Goal: Information Seeking & Learning: Compare options

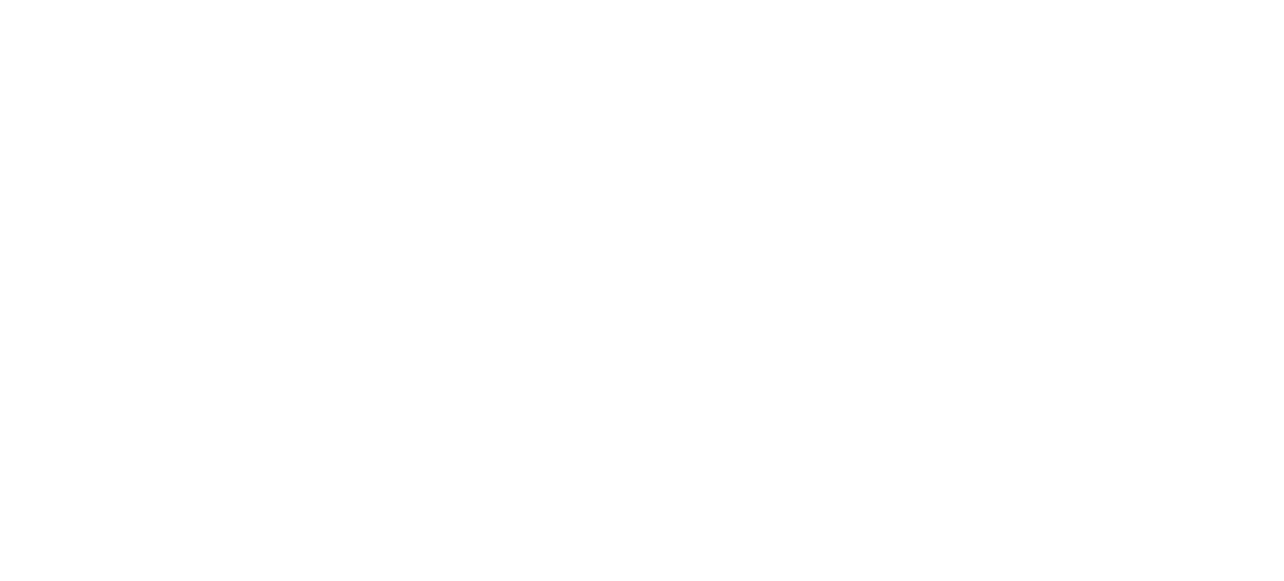
select select "Song"
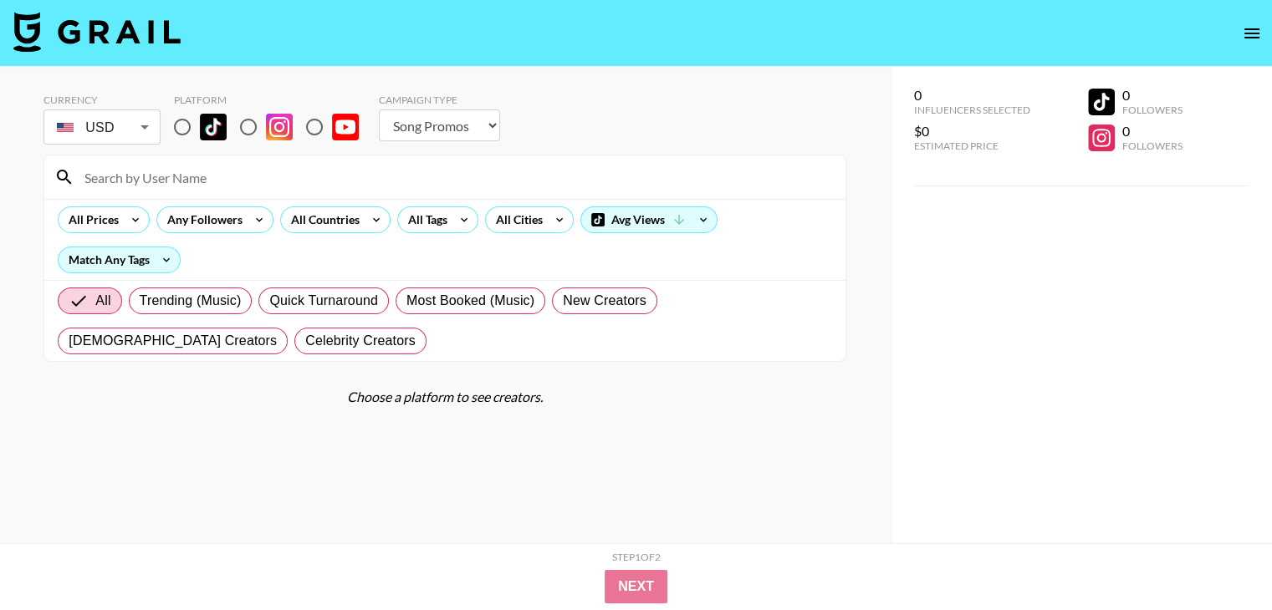
click at [184, 125] on input "radio" at bounding box center [182, 127] width 35 height 35
radio input "true"
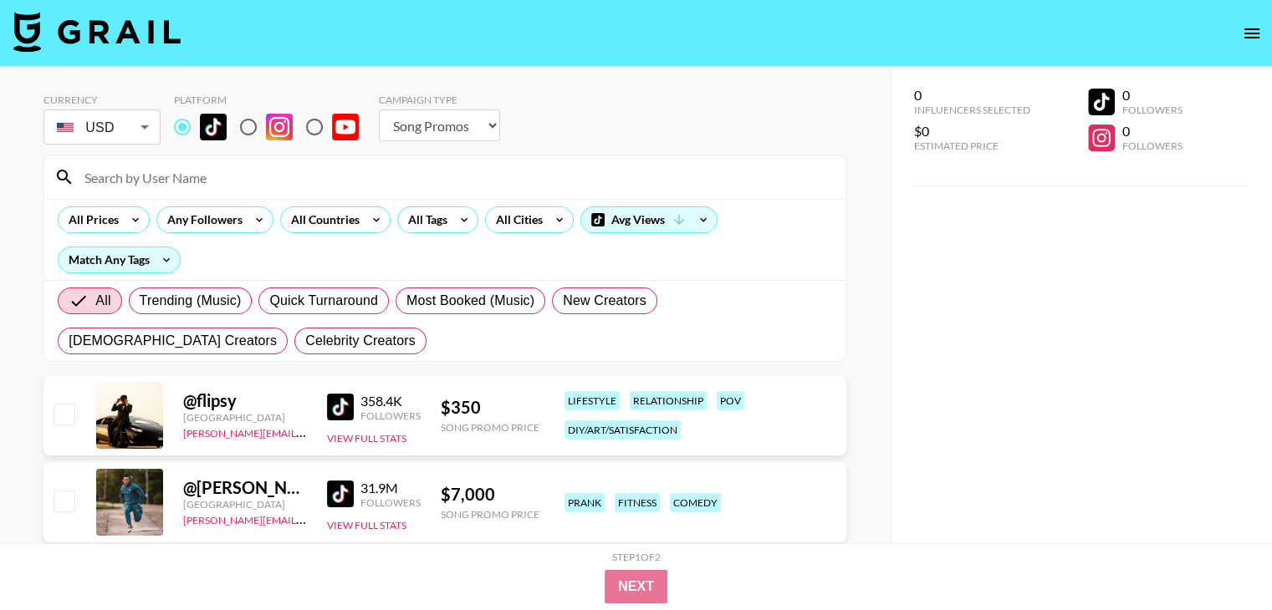
click at [143, 165] on input at bounding box center [454, 177] width 761 height 27
paste input "@josh__x1"
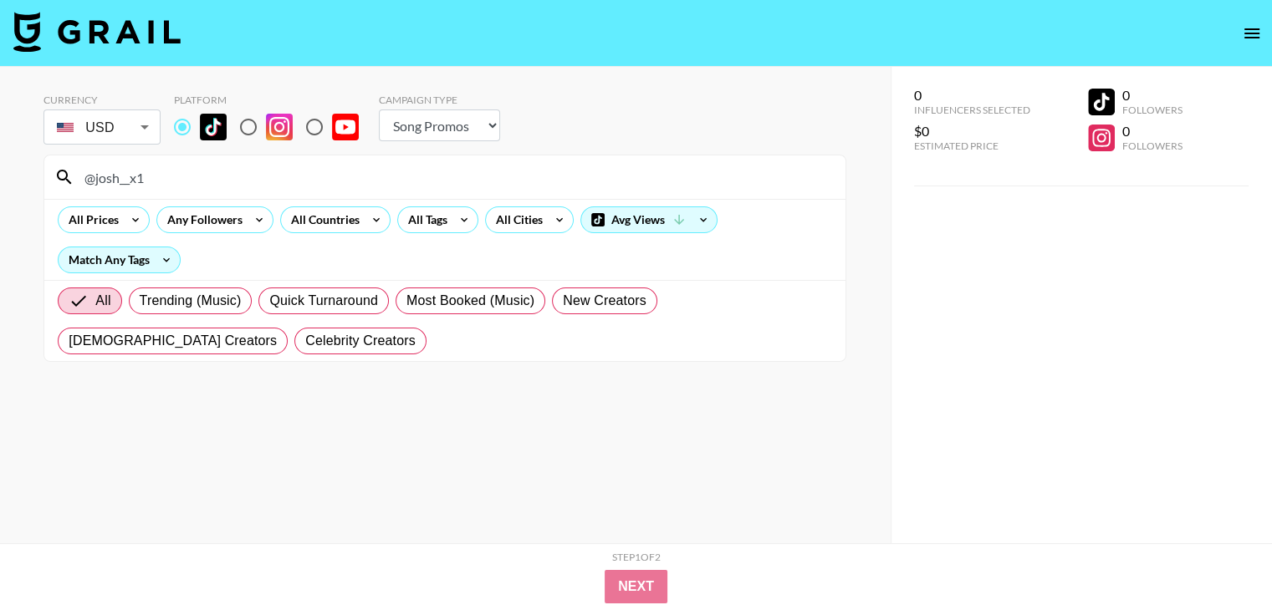
drag, startPoint x: 89, startPoint y: 181, endPoint x: 30, endPoint y: 181, distance: 58.5
click at [30, 181] on div "Currency USD USD ​ Platform Campaign Type Choose Type... Song Promos Brand Prom…" at bounding box center [445, 338] width 890 height 543
click at [131, 175] on input "josh__x1" at bounding box center [454, 177] width 761 height 27
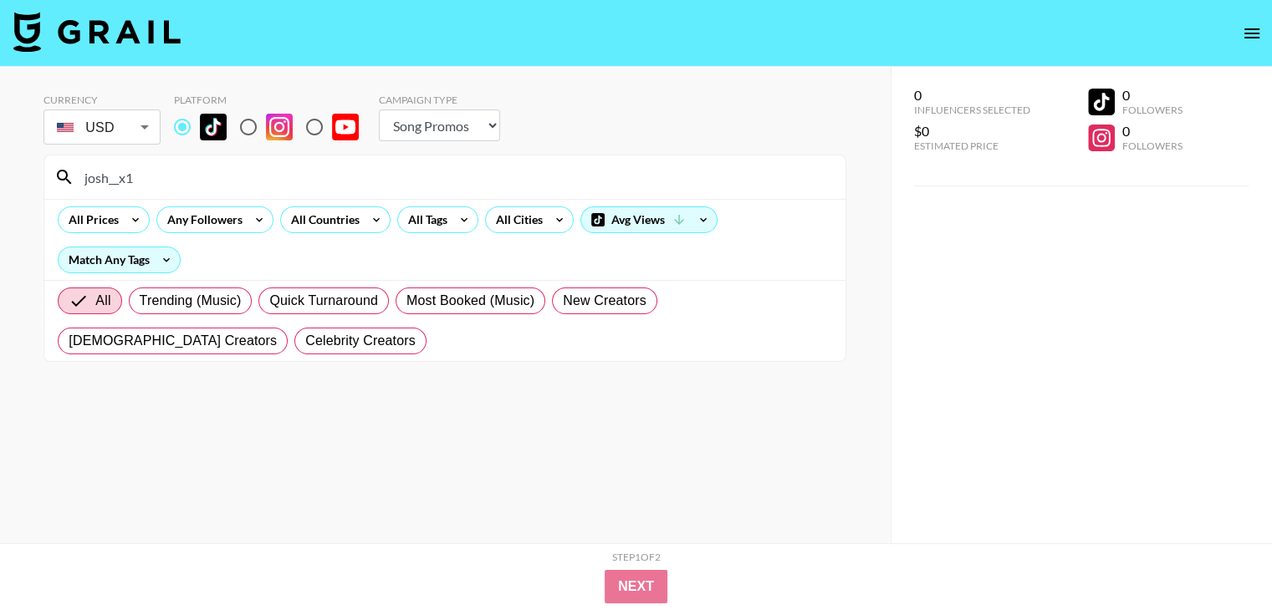
paste input "@"
drag, startPoint x: 171, startPoint y: 178, endPoint x: 0, endPoint y: 178, distance: 170.5
click at [0, 178] on div "Currency USD USD ​ Platform Campaign Type Choose Type... Song Promos Brand Prom…" at bounding box center [445, 338] width 890 height 543
paste input "yourboymoyo"
drag, startPoint x: 97, startPoint y: 180, endPoint x: 65, endPoint y: 178, distance: 31.8
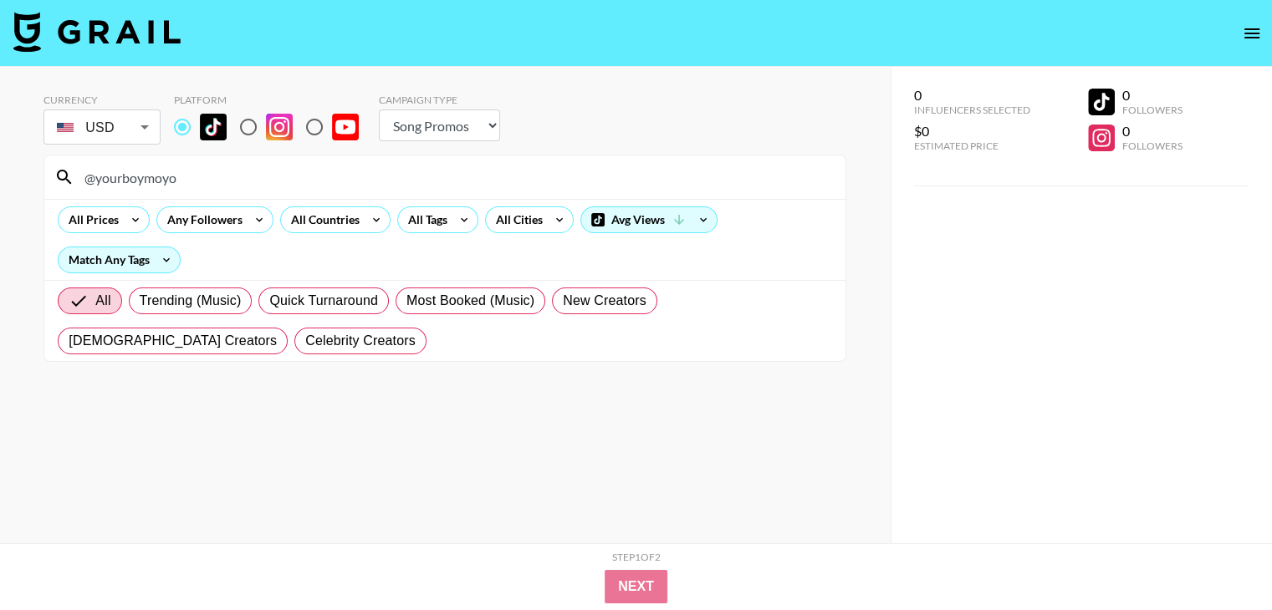
click at [65, 178] on div "@yourboymoyo" at bounding box center [444, 176] width 801 height 43
click at [288, 196] on div "yourboymoyo" at bounding box center [444, 176] width 801 height 43
click at [281, 186] on input "yourboymoyo" at bounding box center [454, 177] width 761 height 27
click at [287, 174] on input "yourboymoyo" at bounding box center [454, 177] width 761 height 27
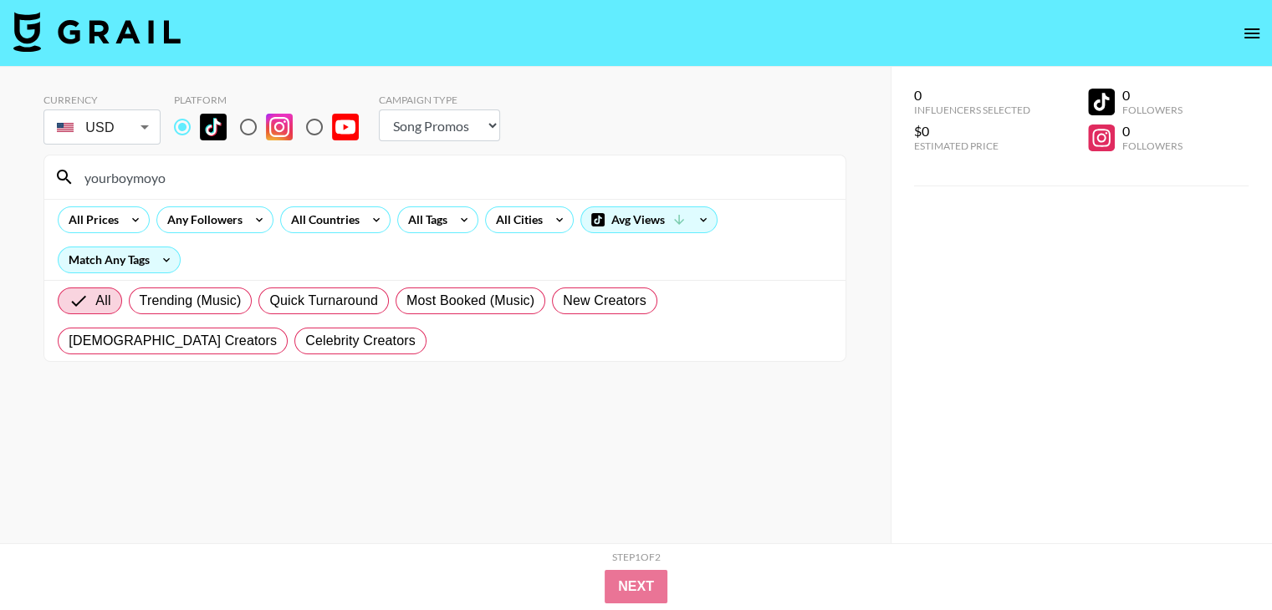
drag, startPoint x: 264, startPoint y: 181, endPoint x: 117, endPoint y: 179, distance: 147.2
click at [117, 179] on input "yourboymoyo" at bounding box center [454, 177] width 761 height 27
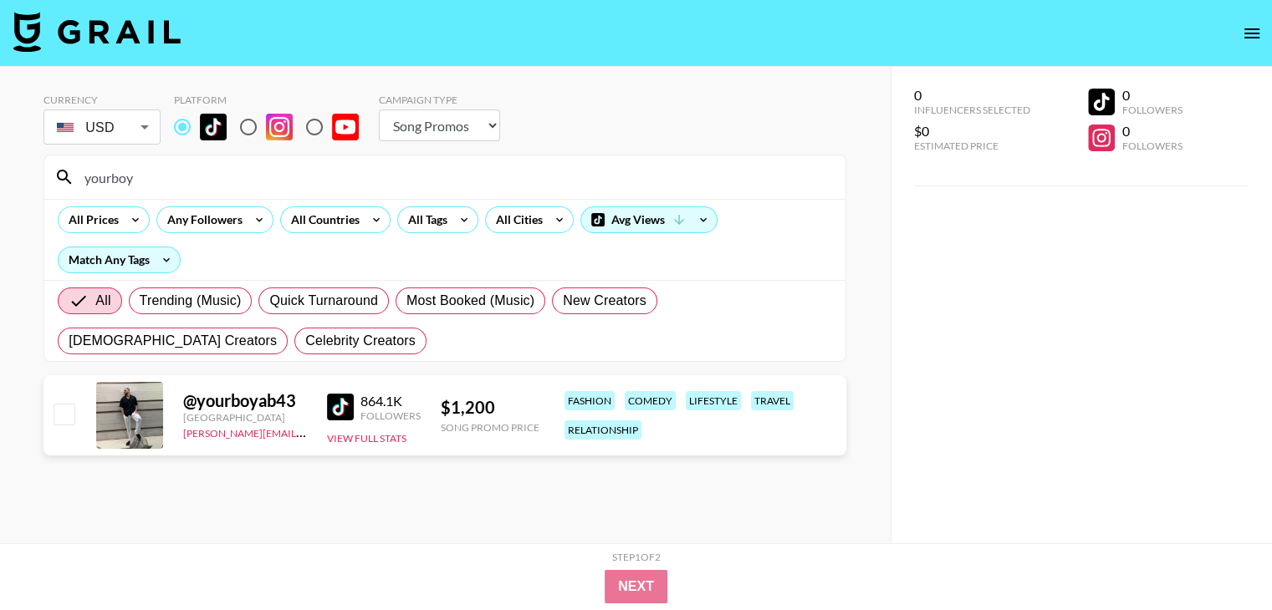
click at [187, 181] on input "yourboy" at bounding box center [454, 177] width 761 height 27
paste input "jamesforemann"
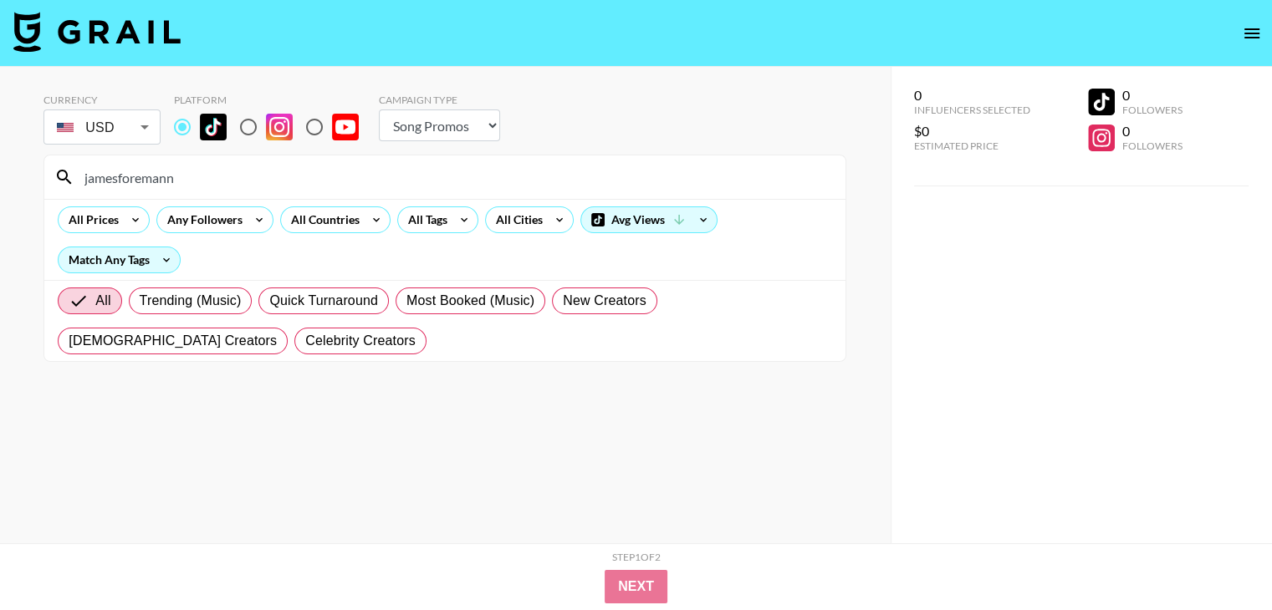
click at [150, 165] on input "jamesforemann" at bounding box center [454, 177] width 761 height 27
paste input "osh__x1"
click at [212, 172] on input "josh__x1" at bounding box center [454, 177] width 761 height 27
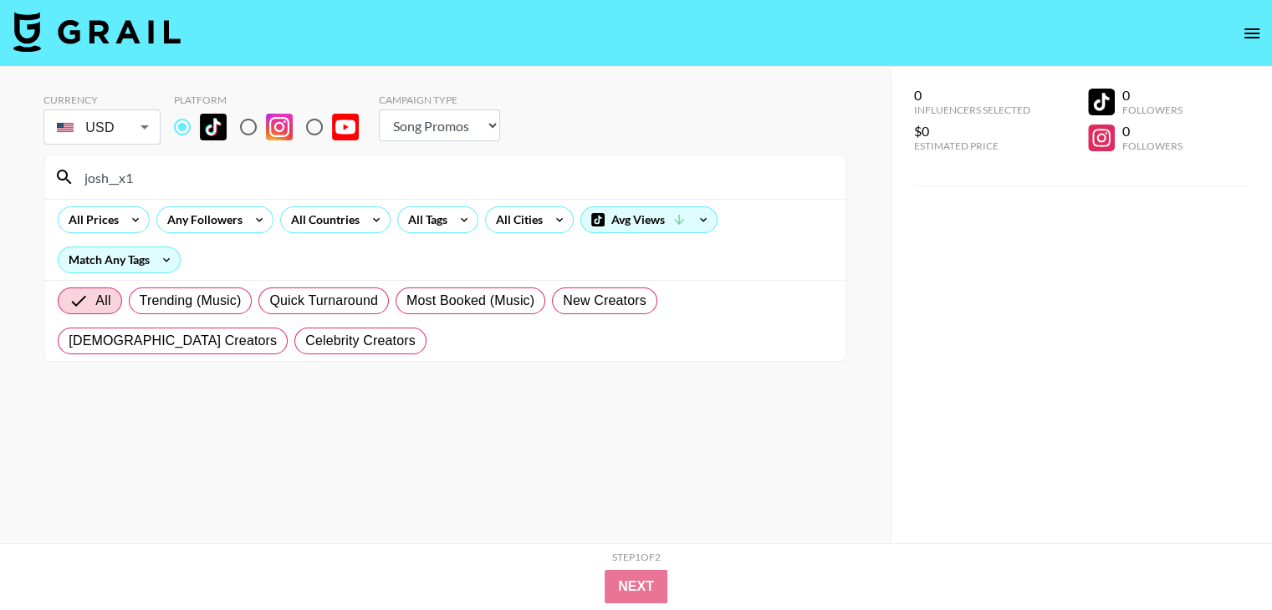
click at [212, 172] on input "josh__x1" at bounding box center [454, 177] width 761 height 27
paste input "yourboymoyo"
click at [245, 185] on input "yourboymoyo" at bounding box center [454, 177] width 761 height 27
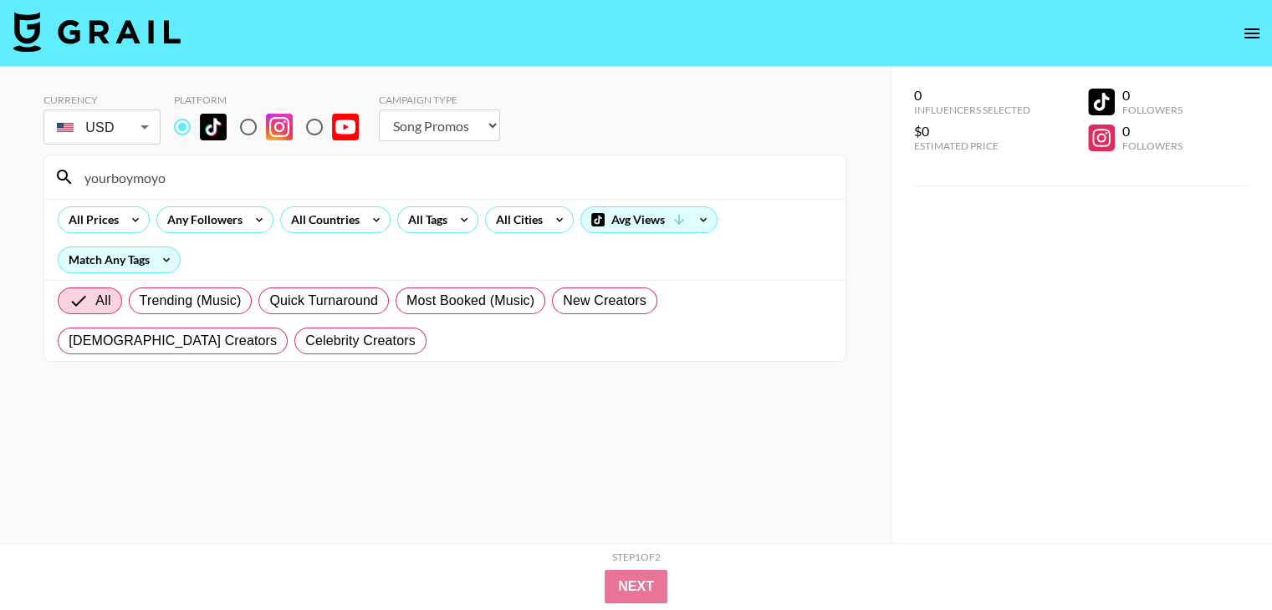
click at [245, 185] on input "yourboymoyo" at bounding box center [454, 177] width 761 height 27
paste input
click at [774, 431] on section "Currency USD USD ​ Platform Campaign Type Choose Type... Song Promos Brand Prom…" at bounding box center [444, 318] width 803 height 477
click at [257, 173] on input "yourboymoyo" at bounding box center [454, 177] width 761 height 27
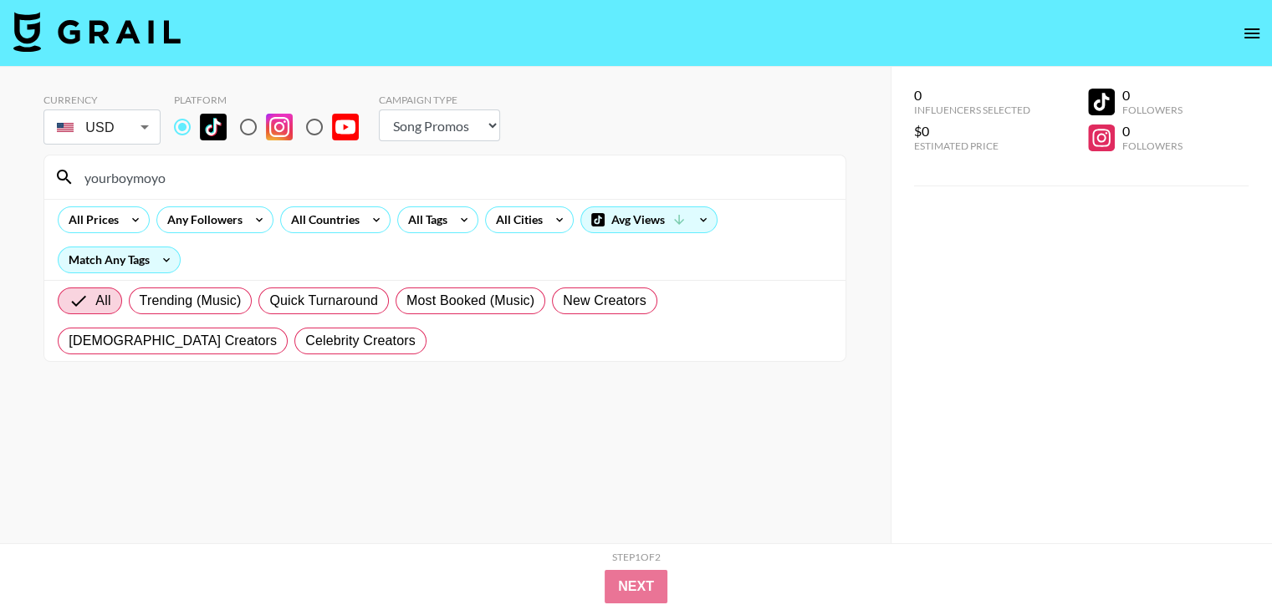
click at [257, 173] on input "yourboymoyo" at bounding box center [454, 177] width 761 height 27
paste input "aaronandamyb"
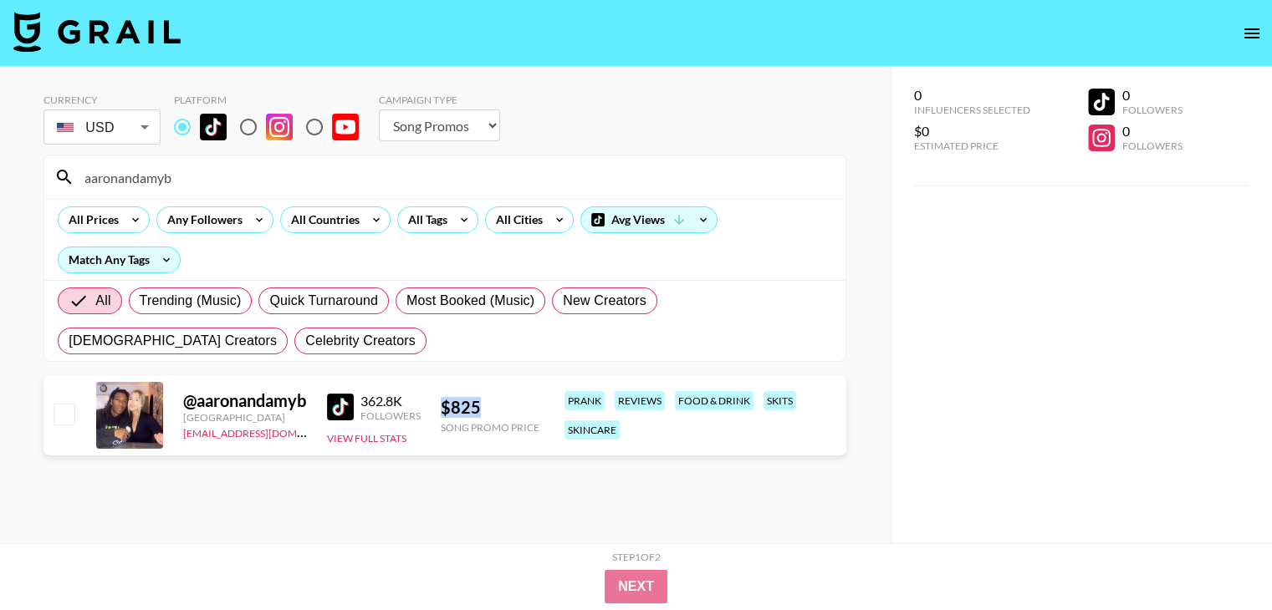
copy div "$ 825"
drag, startPoint x: 496, startPoint y: 412, endPoint x: 440, endPoint y: 405, distance: 56.4
click at [441, 405] on div "$ 825" at bounding box center [490, 407] width 99 height 21
drag, startPoint x: 148, startPoint y: 175, endPoint x: 82, endPoint y: 173, distance: 66.1
click at [82, 173] on input "aaronandamyb" at bounding box center [454, 177] width 761 height 27
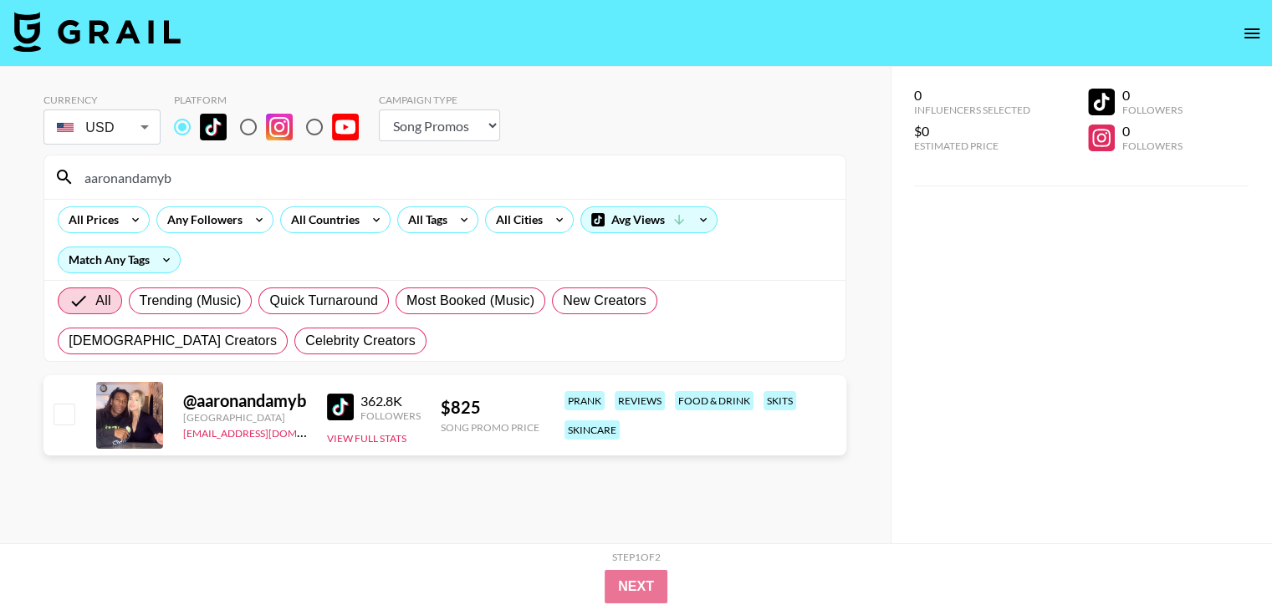
paste input "@papz14"
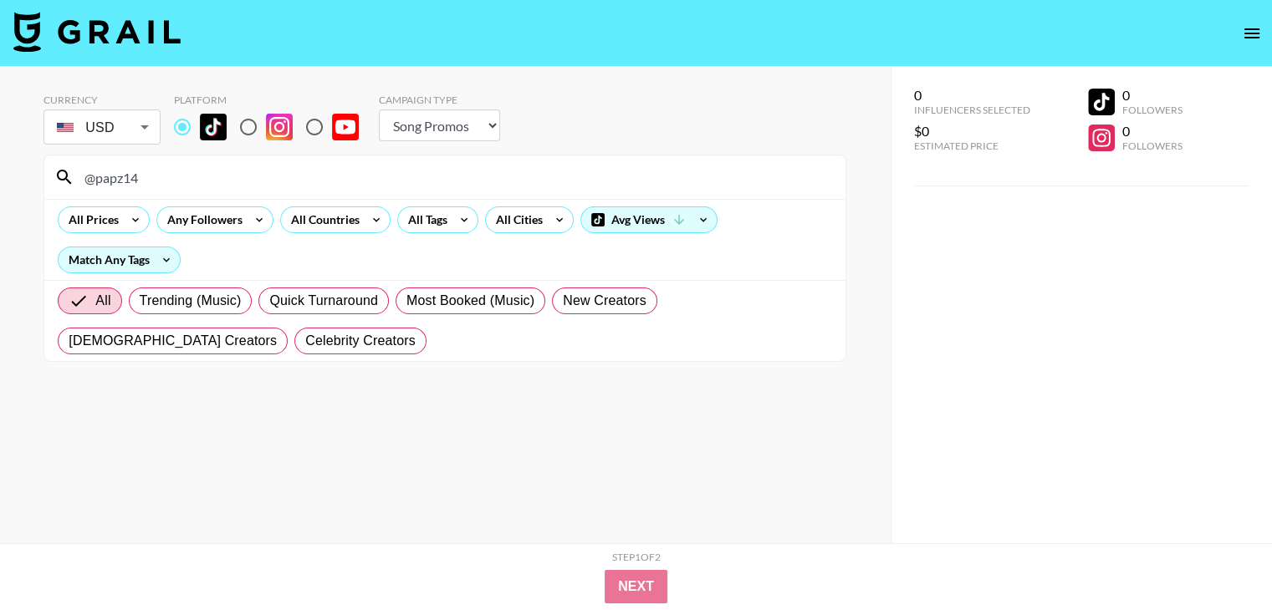
drag, startPoint x: 74, startPoint y: 180, endPoint x: 56, endPoint y: 180, distance: 17.6
click at [56, 180] on div "@papz14" at bounding box center [444, 176] width 801 height 43
click at [166, 181] on input "papz14" at bounding box center [454, 177] width 761 height 27
click at [208, 166] on input "papz14" at bounding box center [454, 177] width 761 height 27
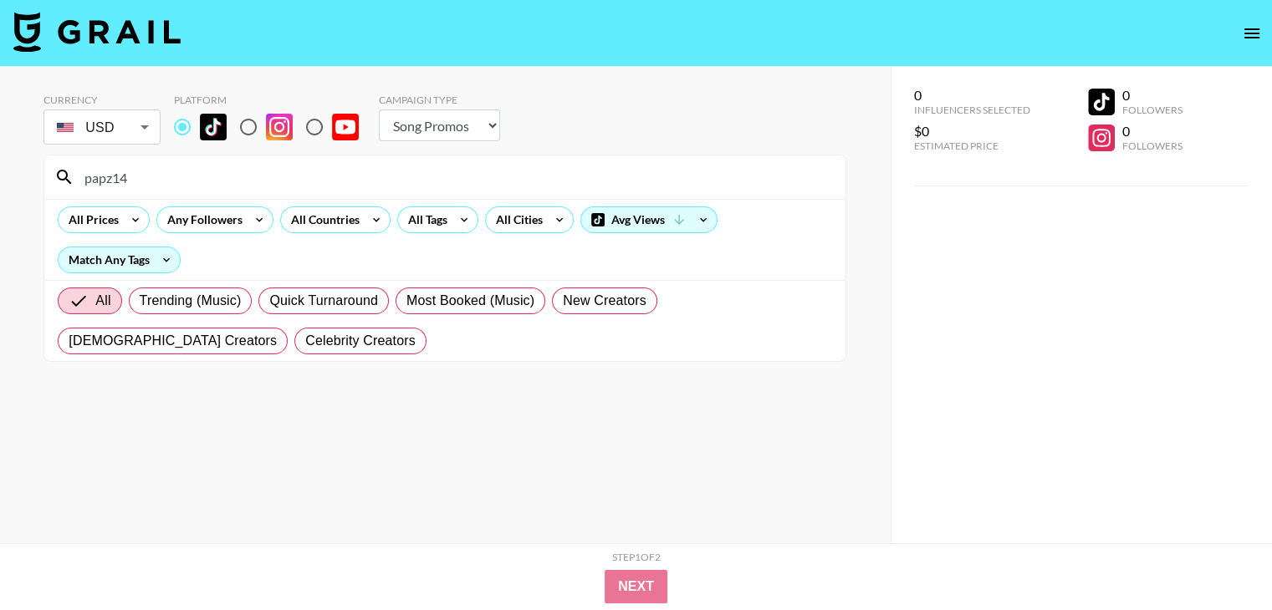
click at [208, 166] on input "papz14" at bounding box center [454, 177] width 761 height 27
paste input "manlikeisaac"
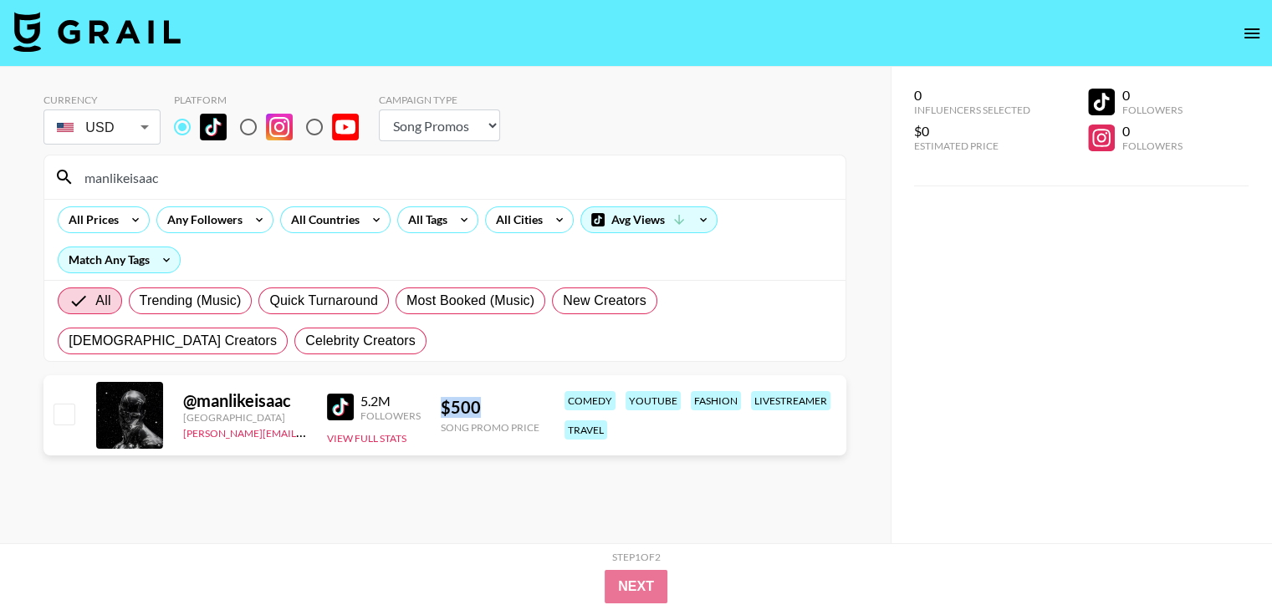
drag, startPoint x: 478, startPoint y: 400, endPoint x: 433, endPoint y: 400, distance: 45.1
click at [433, 400] on div "@ manlikeisaac [GEOGRAPHIC_DATA] [PERSON_NAME][EMAIL_ADDRESS][DOMAIN_NAME] 5.2M…" at bounding box center [444, 415] width 803 height 80
copy div "$ 500"
click at [171, 170] on input "manlikeisaac" at bounding box center [454, 177] width 761 height 27
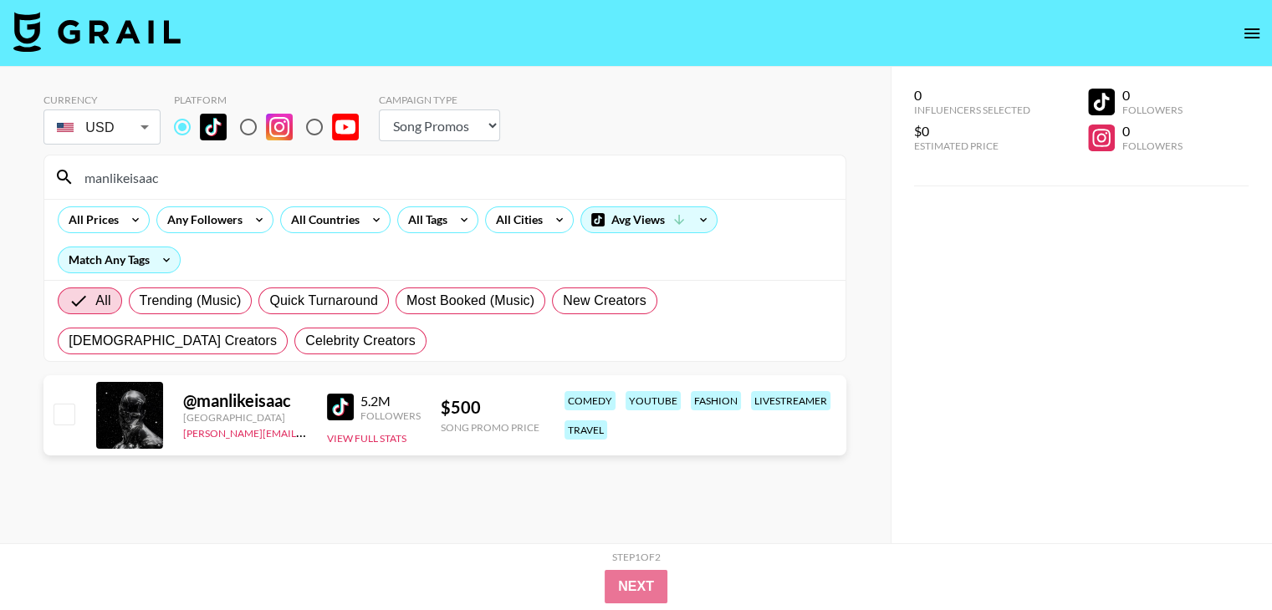
click at [171, 170] on input "manlikeisaac" at bounding box center [454, 177] width 761 height 27
paste input "heatheratamba"
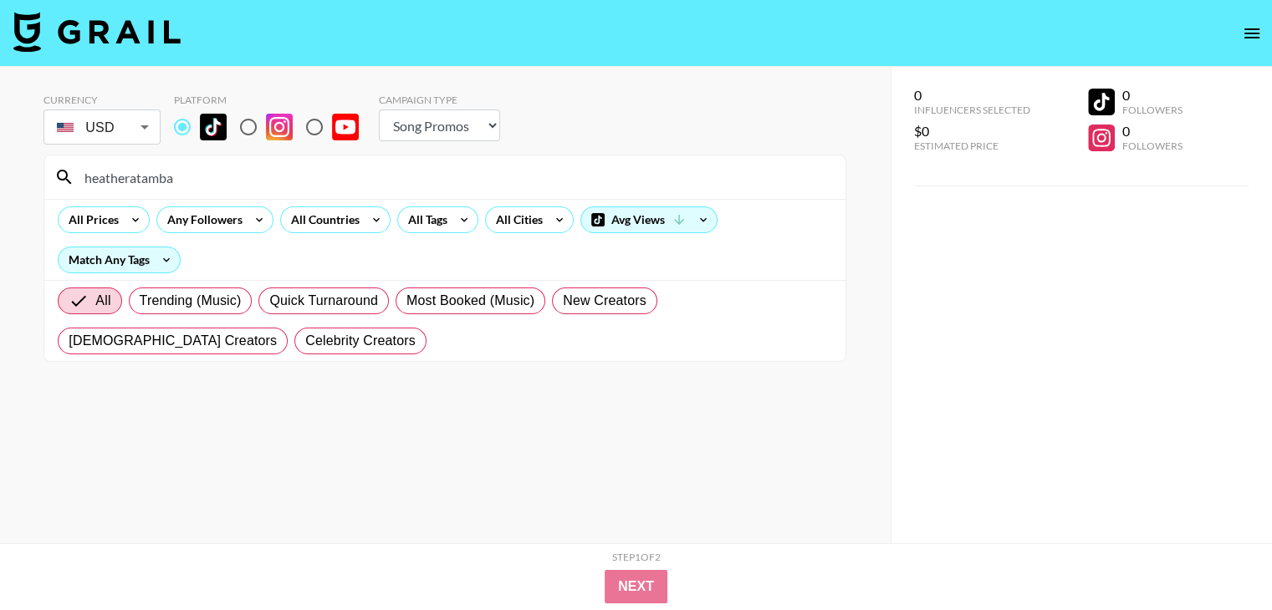
click at [226, 177] on input "heatheratamba" at bounding box center [454, 177] width 761 height 27
type input "heatheratamba"
click at [179, 178] on input "heatheratamba" at bounding box center [454, 177] width 761 height 27
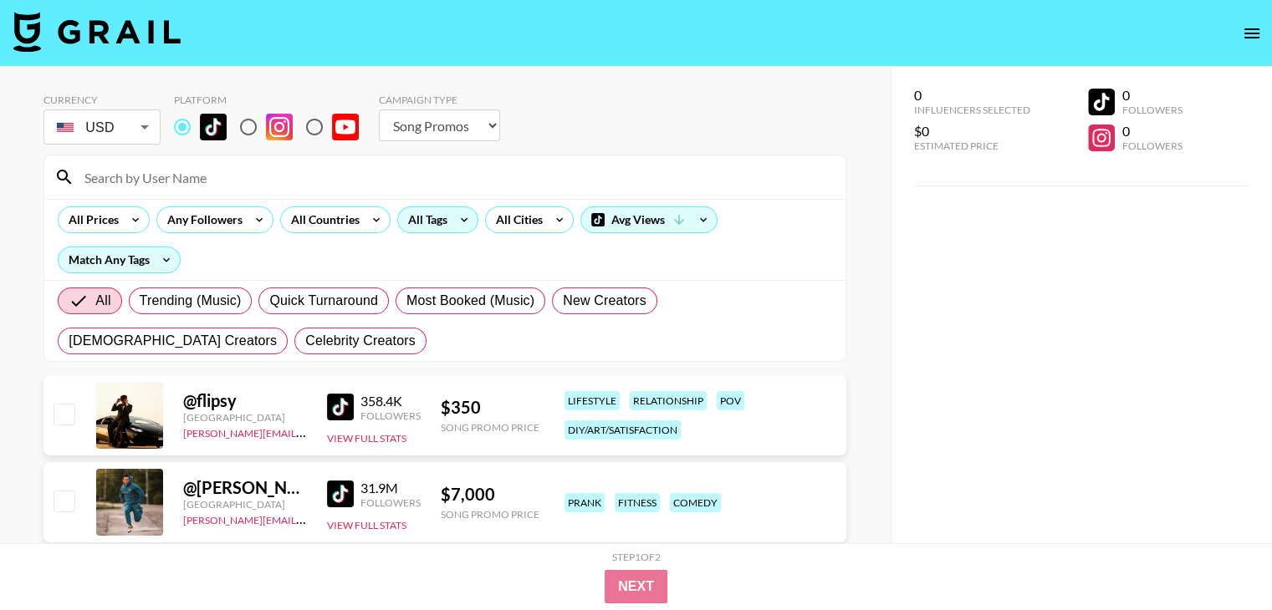
click at [448, 224] on div "All Tags" at bounding box center [437, 219] width 81 height 27
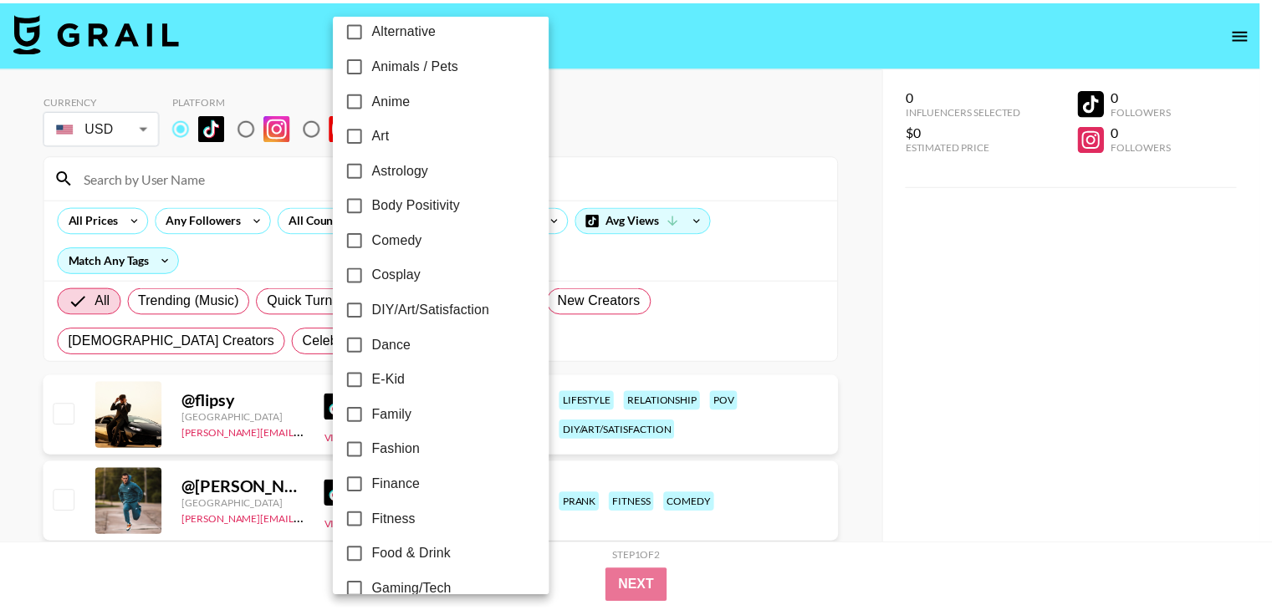
scroll to position [130, 0]
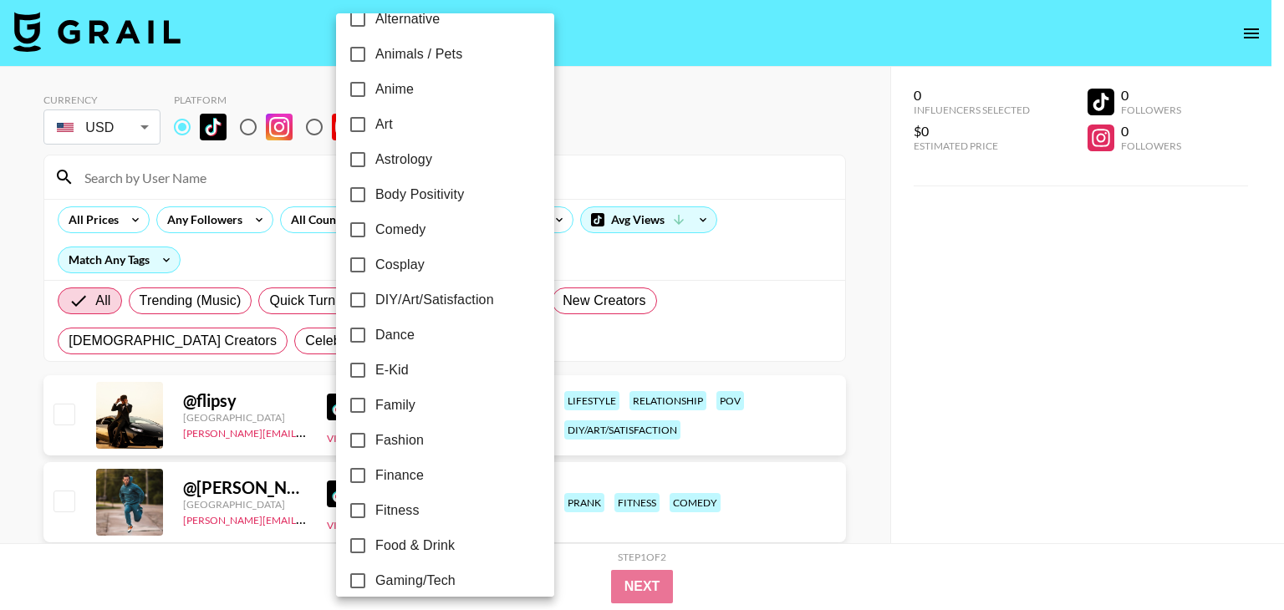
click at [390, 212] on label "Body Positivity" at bounding box center [433, 194] width 187 height 35
click at [375, 212] on input "Body Positivity" at bounding box center [357, 194] width 35 height 35
checkbox input "true"
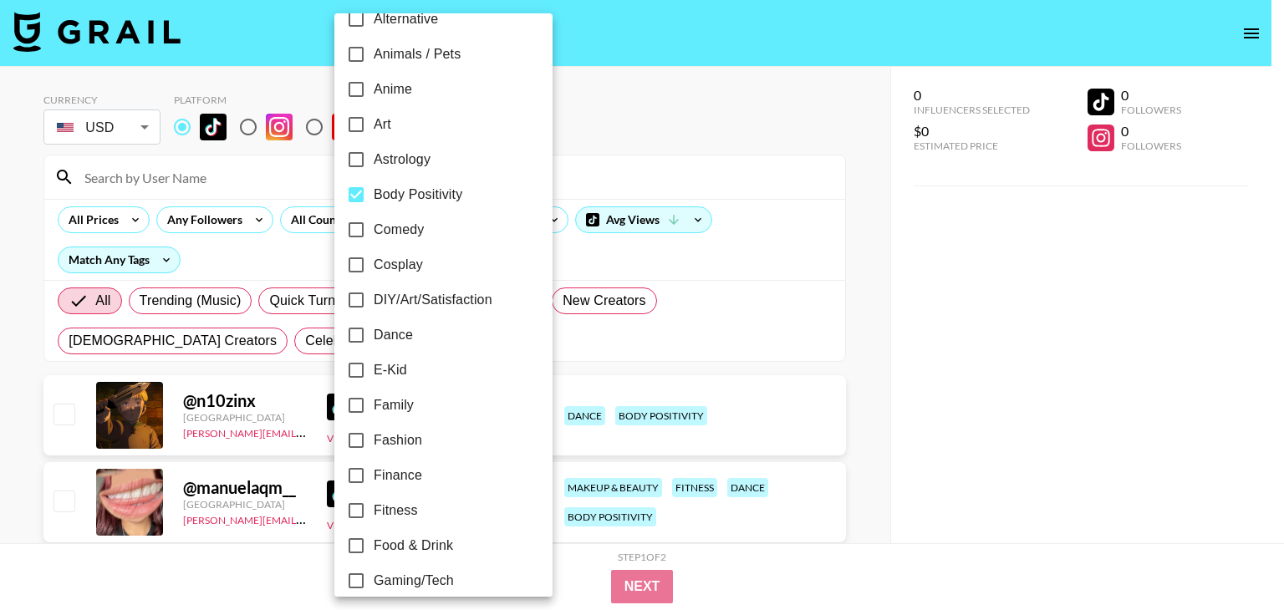
click at [389, 222] on span "Comedy" at bounding box center [399, 230] width 50 height 20
click at [374, 222] on input "Comedy" at bounding box center [356, 229] width 35 height 35
checkbox input "true"
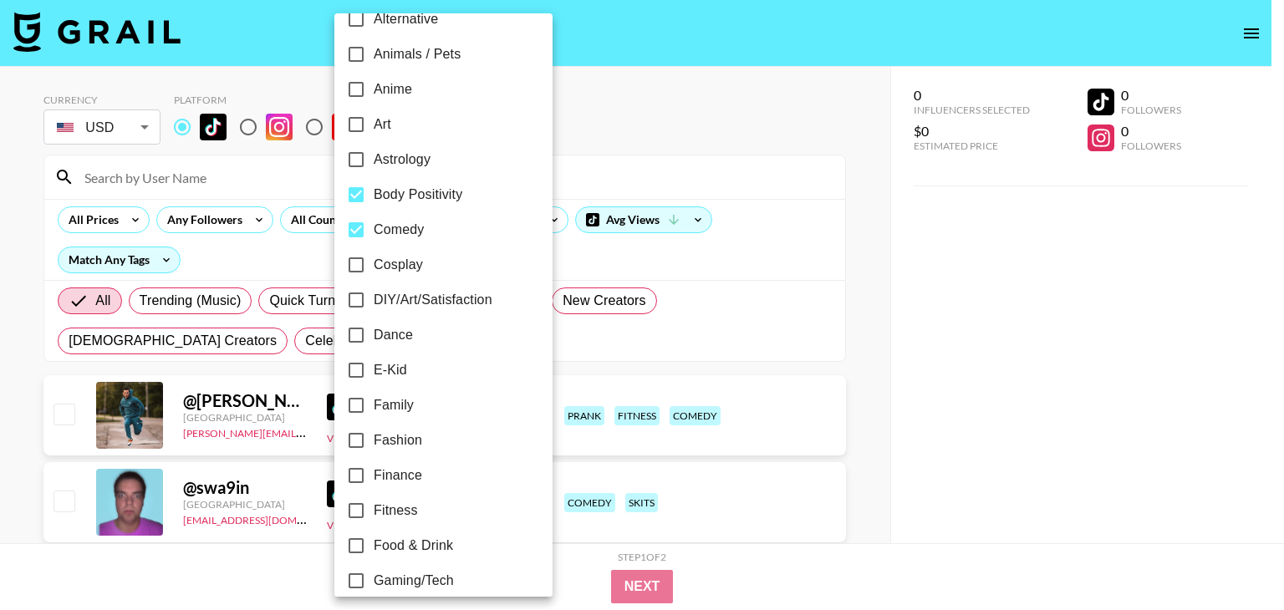
click at [356, 196] on input "Body Positivity" at bounding box center [356, 194] width 35 height 35
checkbox input "false"
click at [0, 339] on div at bounding box center [642, 305] width 1284 height 610
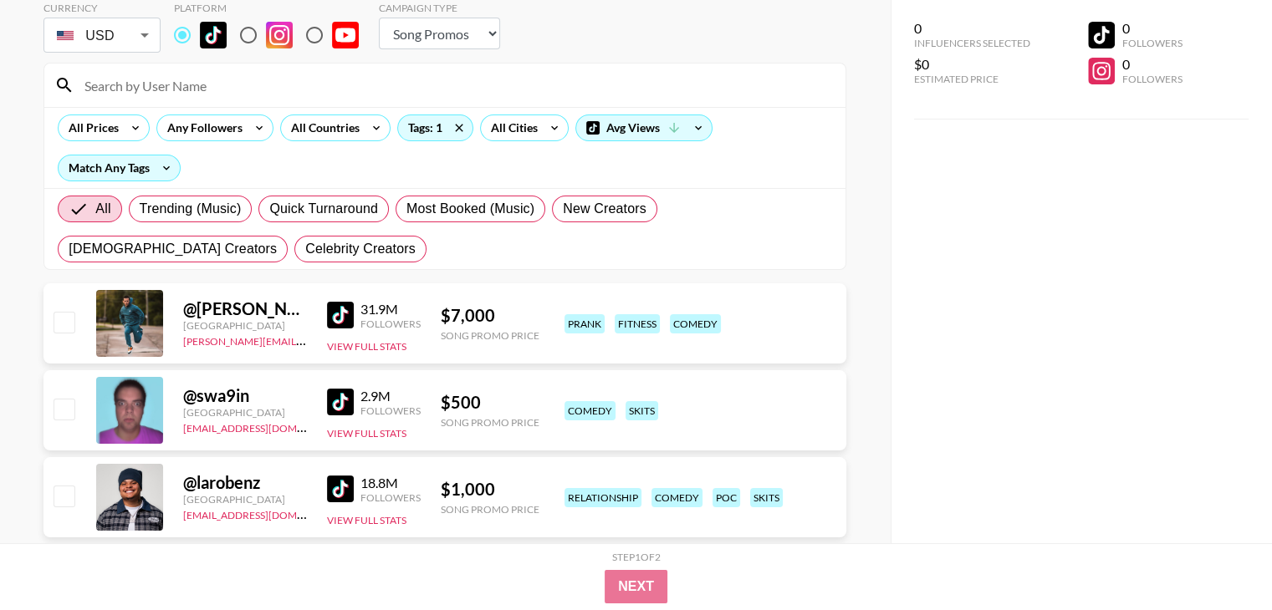
scroll to position [139, 0]
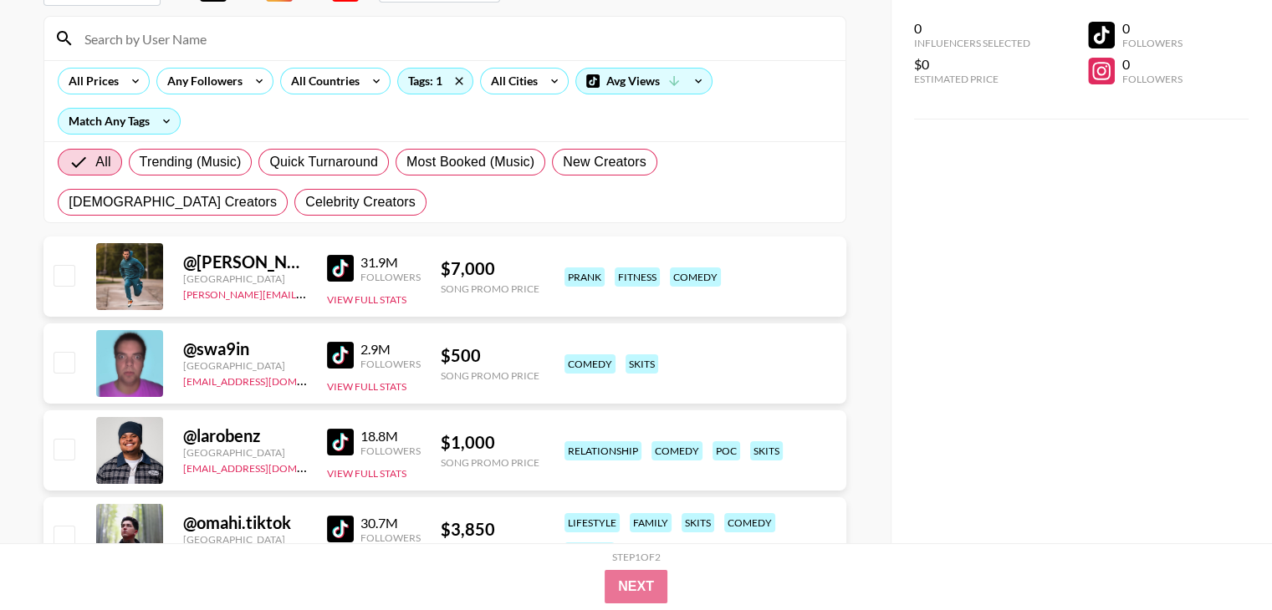
click at [338, 363] on img at bounding box center [340, 355] width 27 height 27
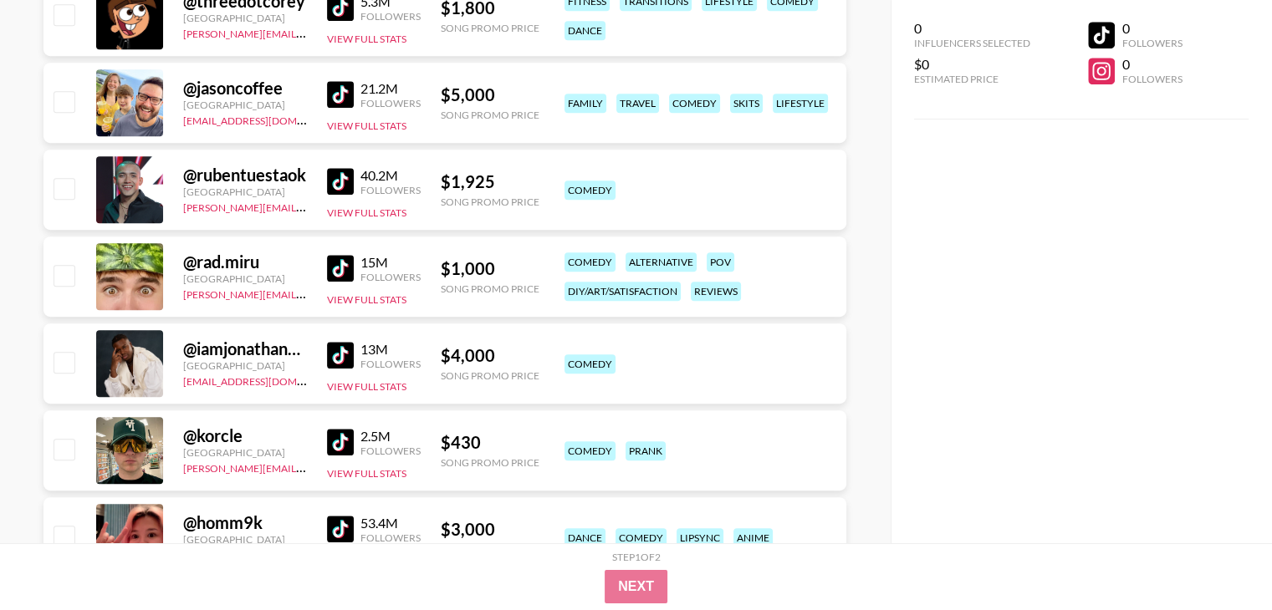
scroll to position [836, 0]
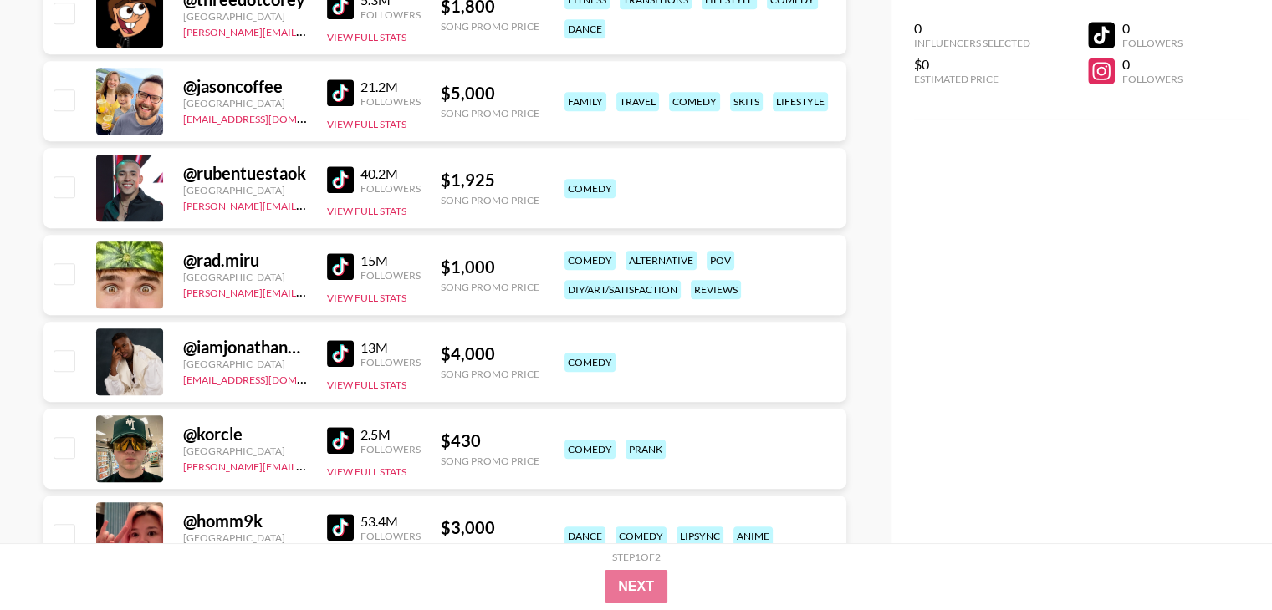
click at [352, 441] on img at bounding box center [340, 440] width 27 height 27
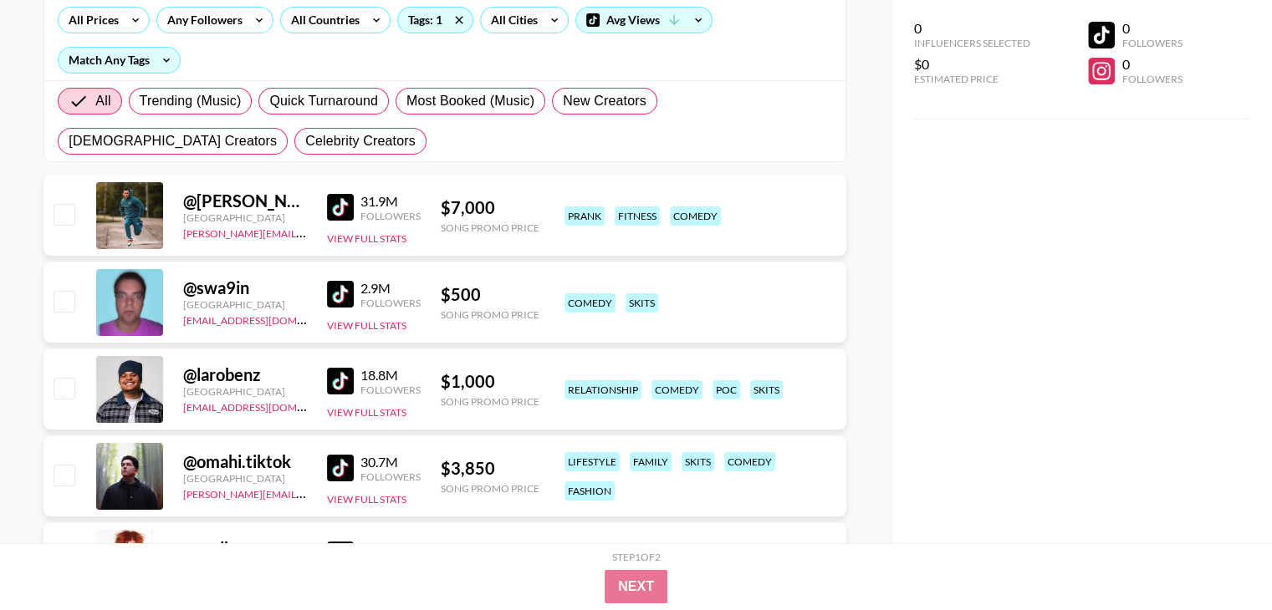
scroll to position [0, 0]
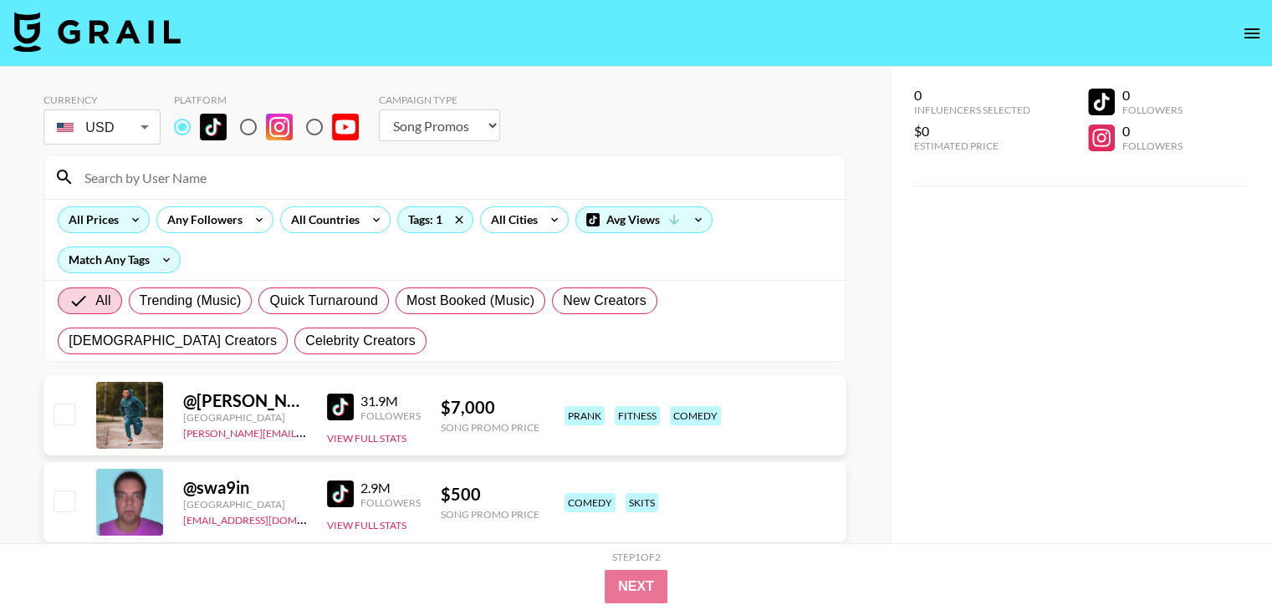
click at [114, 218] on div "All Prices" at bounding box center [91, 219] width 64 height 25
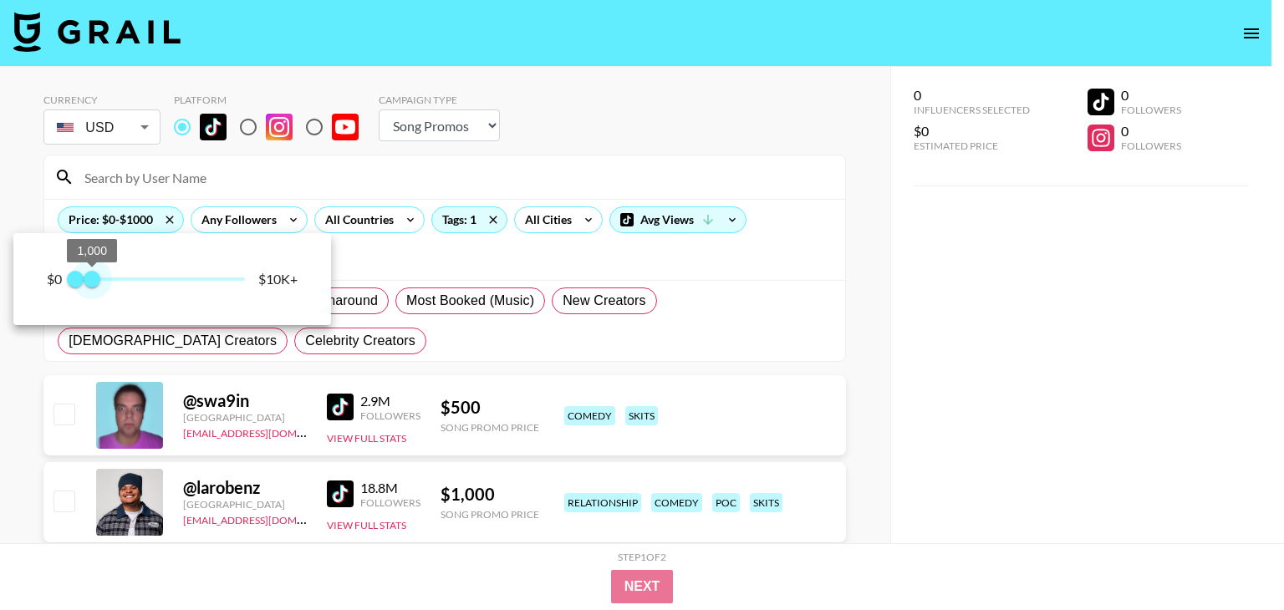
type input "750"
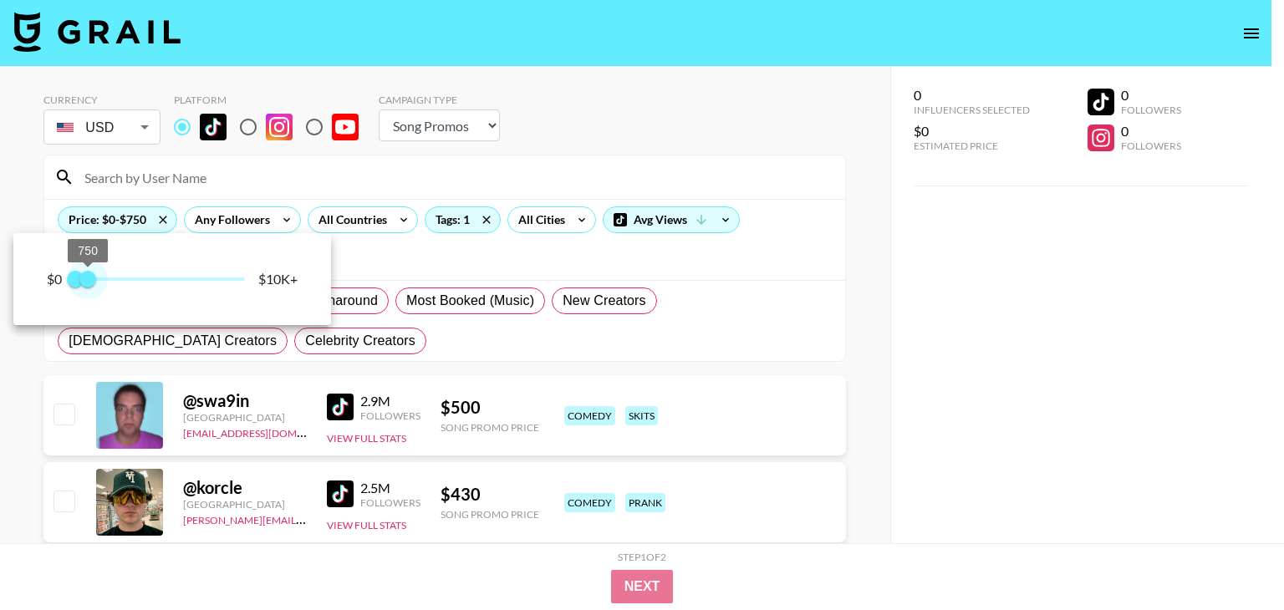
drag, startPoint x: 150, startPoint y: 276, endPoint x: 89, endPoint y: 278, distance: 61.1
click at [89, 278] on span "750" at bounding box center [87, 279] width 17 height 17
click at [0, 430] on div at bounding box center [642, 305] width 1284 height 610
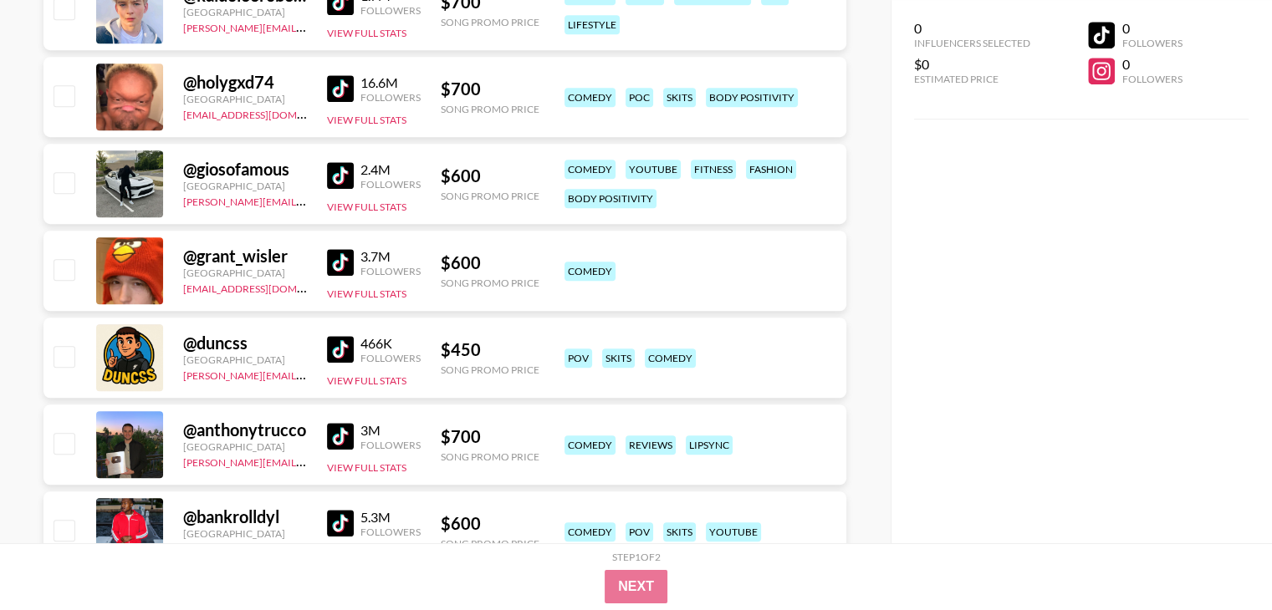
scroll to position [1254, 0]
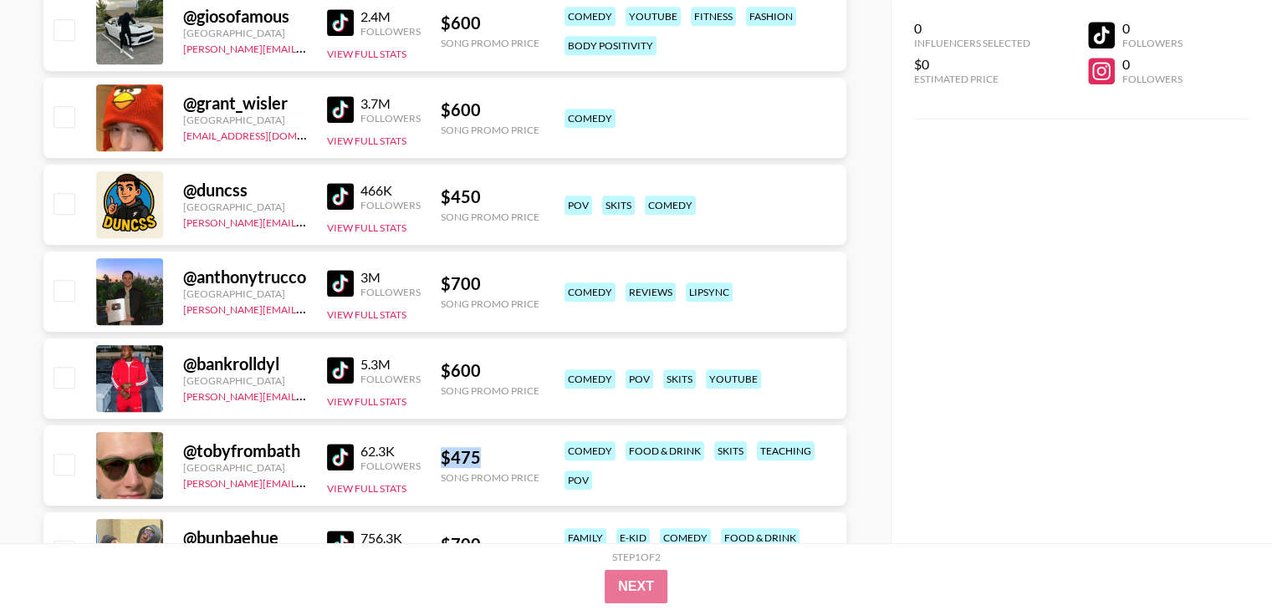
drag, startPoint x: 505, startPoint y: 452, endPoint x: 445, endPoint y: 451, distance: 60.2
click at [445, 451] on div "$ 475" at bounding box center [490, 457] width 99 height 21
copy div "$ 475"
click at [345, 458] on img at bounding box center [340, 457] width 27 height 27
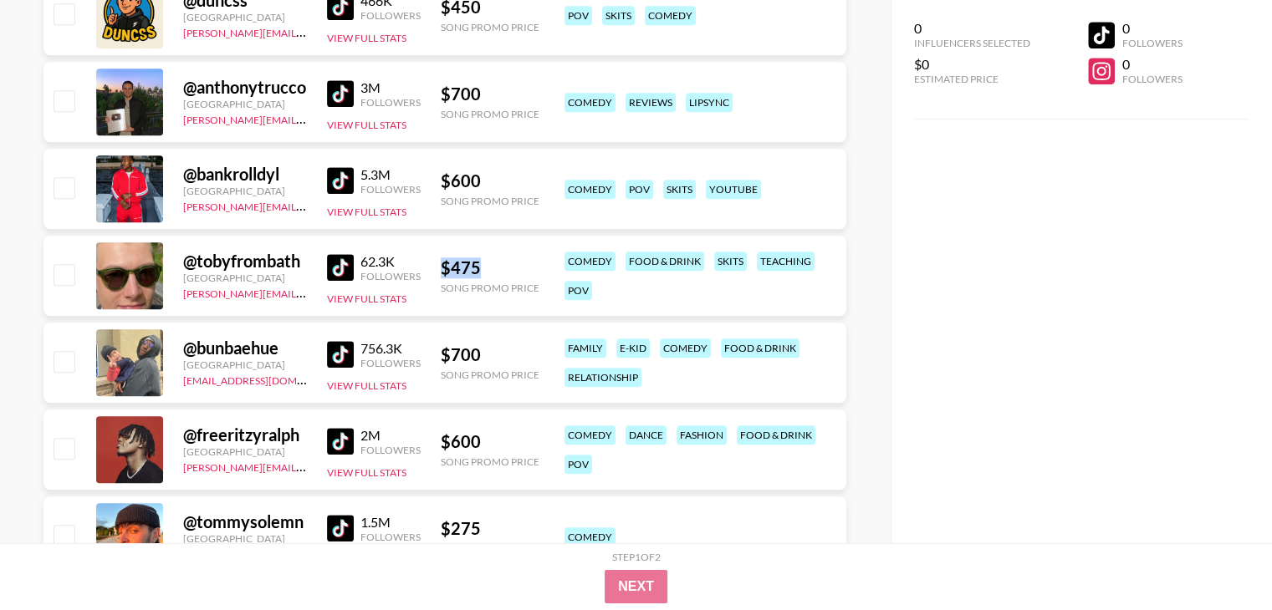
scroll to position [1393, 0]
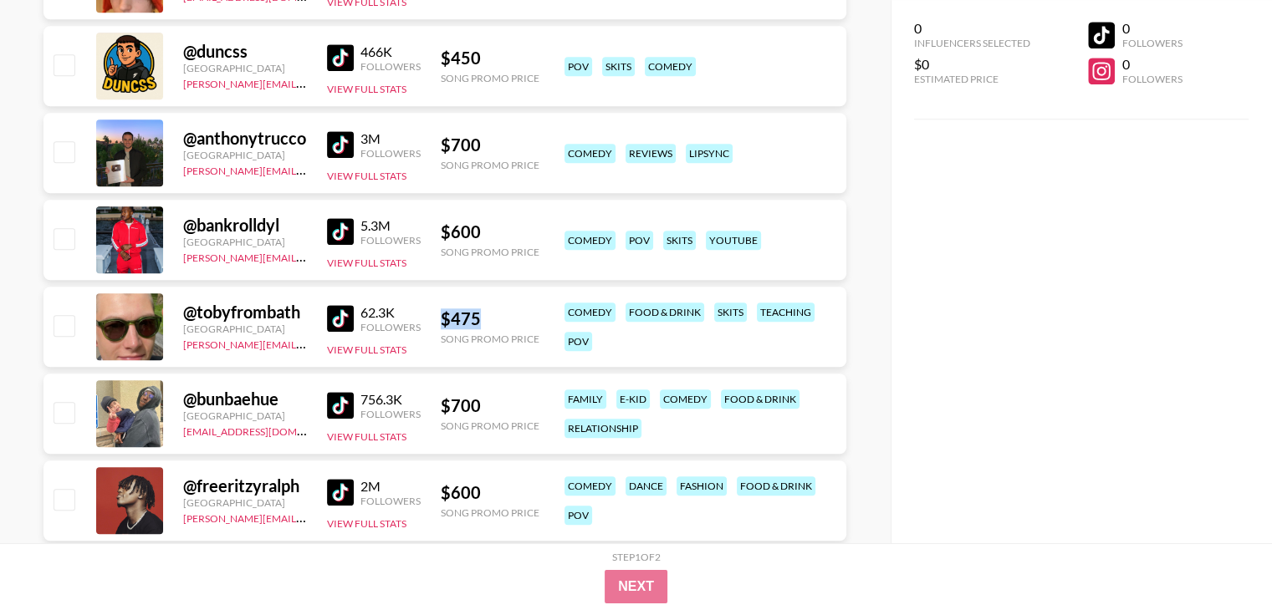
click at [462, 318] on div "$ 475" at bounding box center [490, 318] width 99 height 21
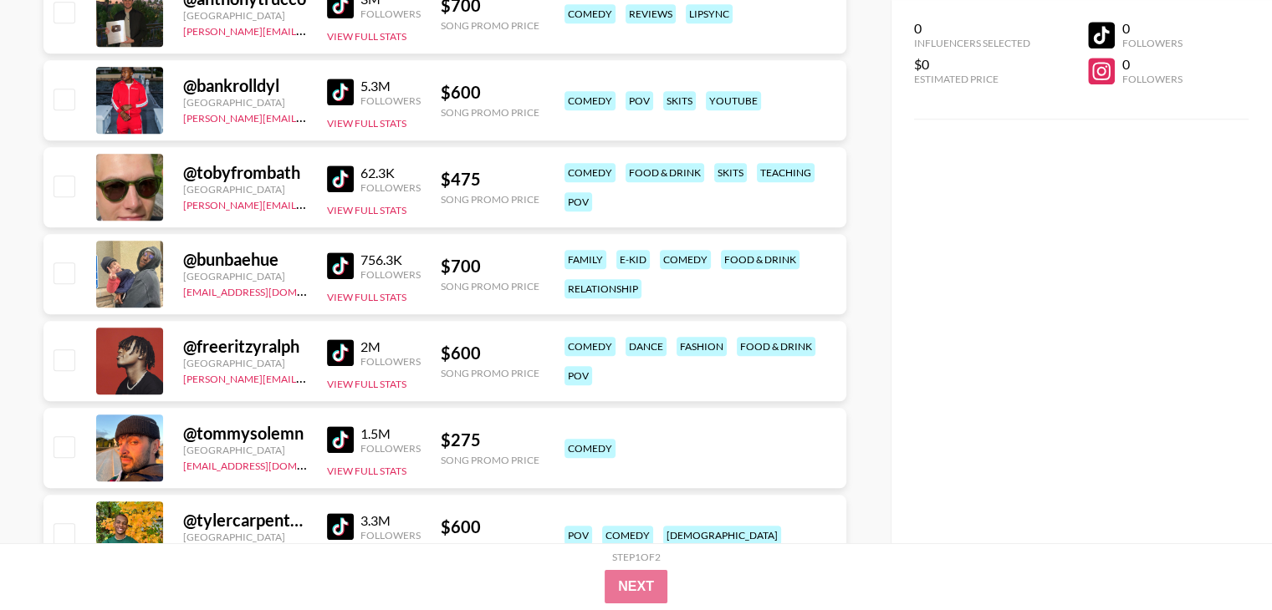
click at [457, 440] on div "$ 275" at bounding box center [490, 440] width 99 height 21
copy div "$ 275"
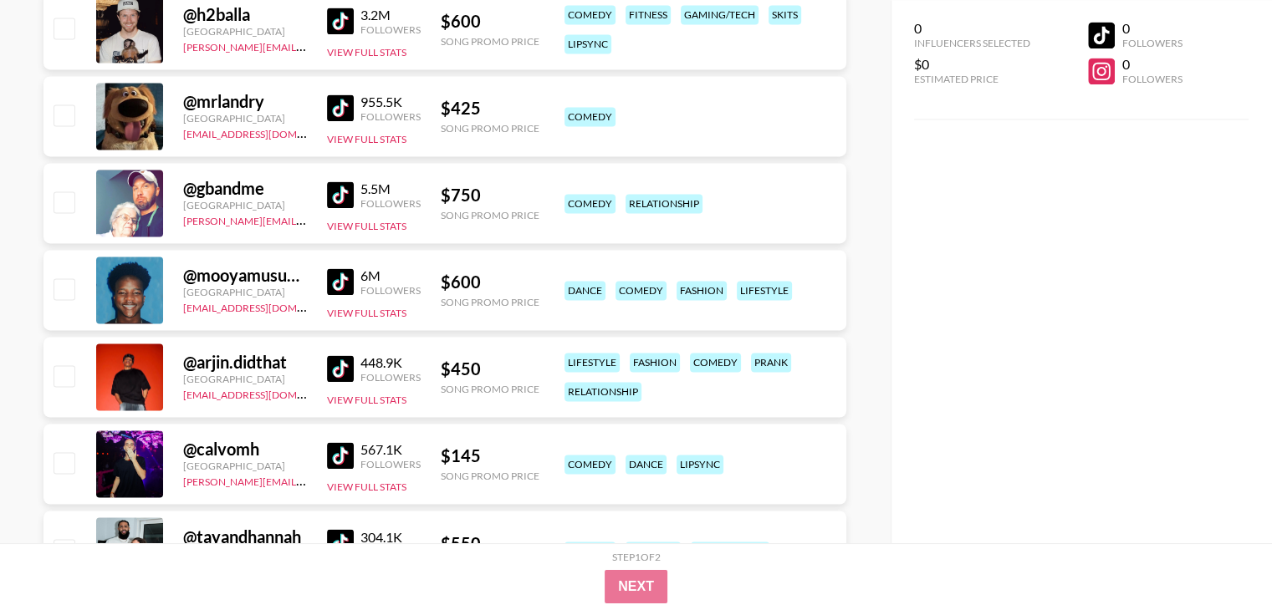
scroll to position [2786, 0]
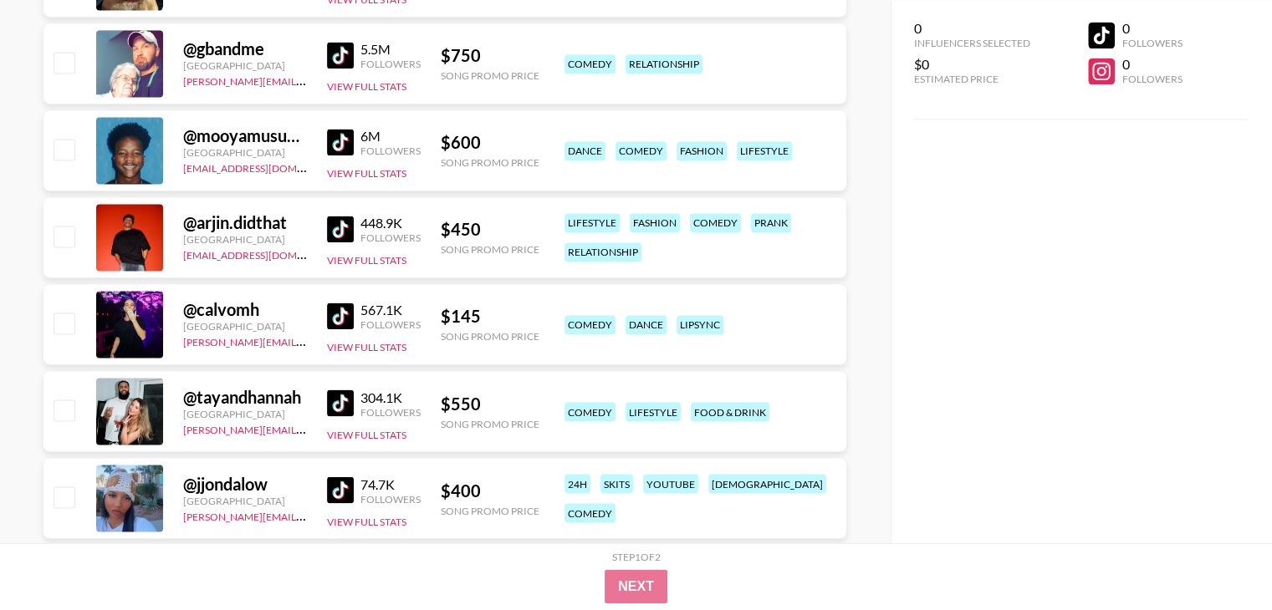
click at [348, 406] on img at bounding box center [340, 403] width 27 height 27
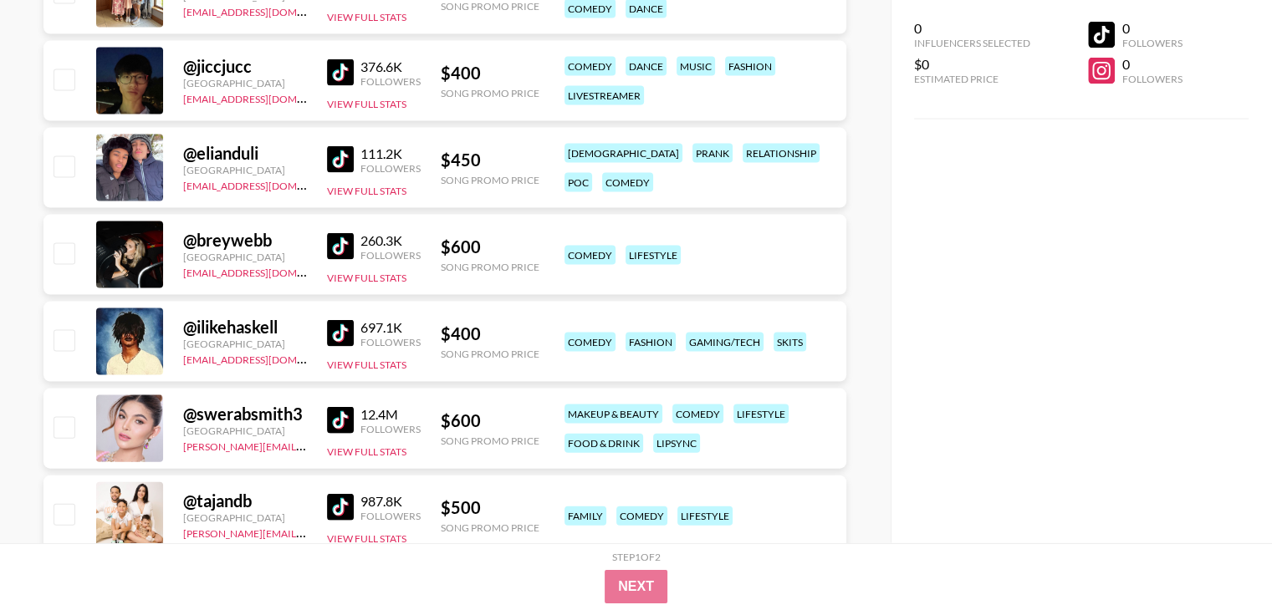
scroll to position [10032, 0]
